Goal: Navigation & Orientation: Find specific page/section

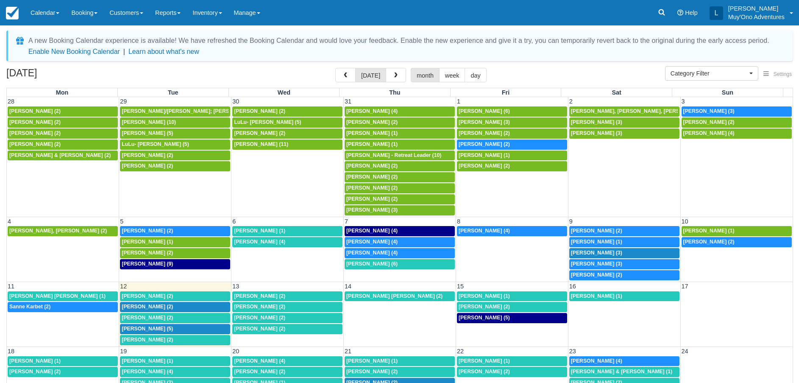
select select
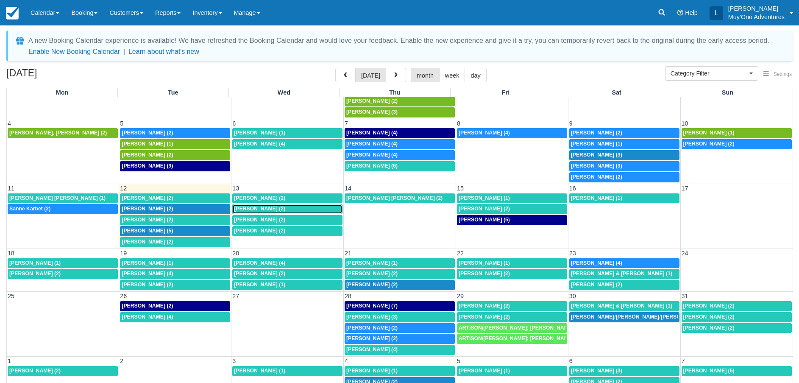
click at [268, 209] on span "[PERSON_NAME] (2)" at bounding box center [259, 209] width 51 height 6
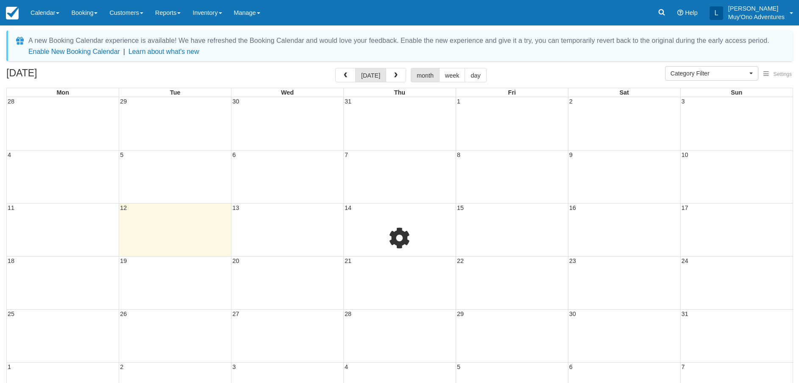
select select
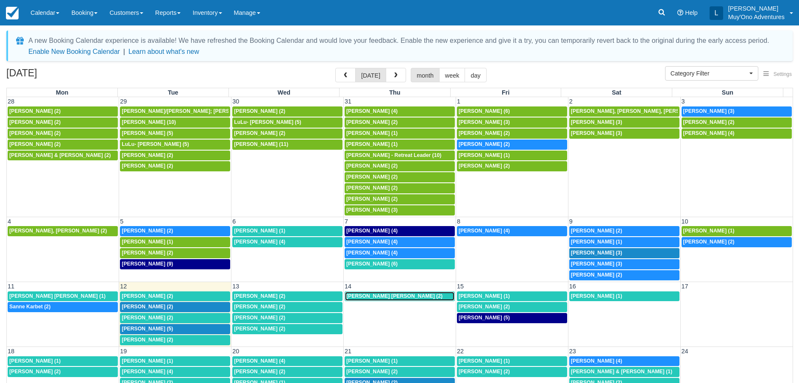
click at [387, 298] on span "[PERSON_NAME] [PERSON_NAME] (2)" at bounding box center [394, 296] width 96 height 6
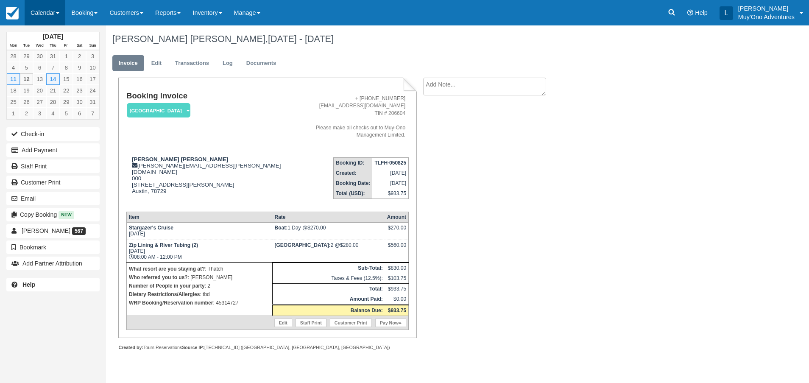
click at [33, 14] on link "Calendar" at bounding box center [45, 12] width 41 height 25
click at [47, 75] on link "Month" at bounding box center [58, 80] width 67 height 18
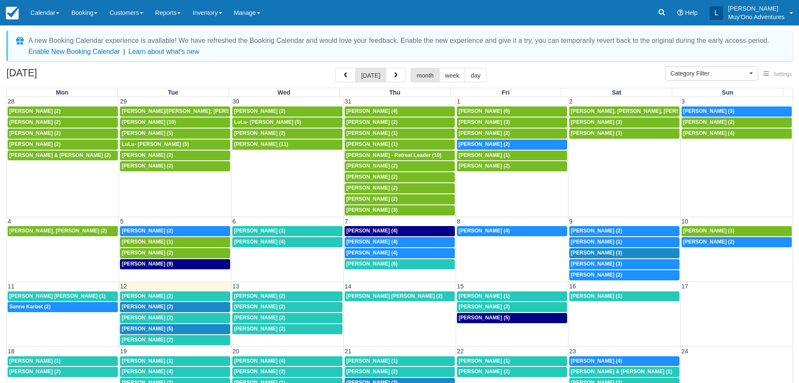
select select
